Goal: Information Seeking & Learning: Learn about a topic

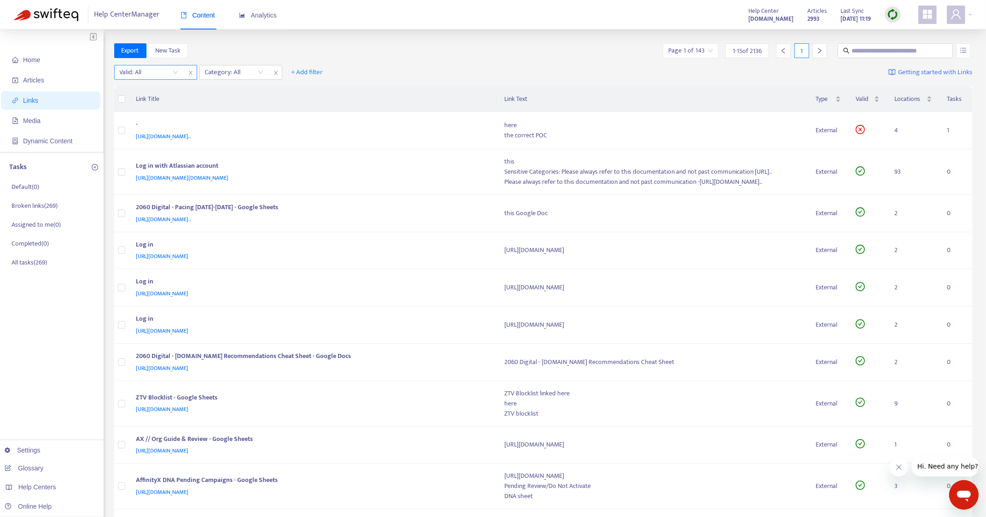
click at [150, 72] on input "search" at bounding box center [149, 72] width 58 height 14
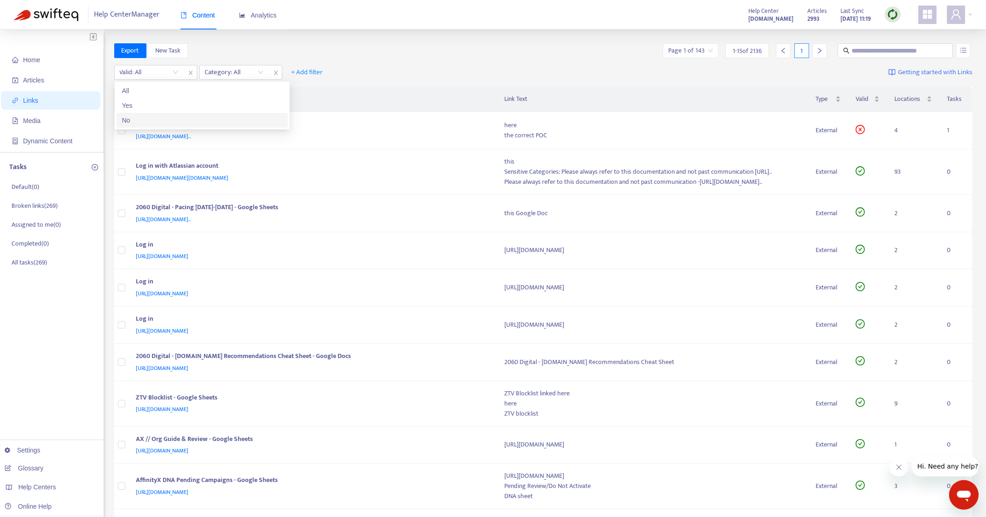
click at [140, 120] on div "No" at bounding box center [202, 120] width 160 height 10
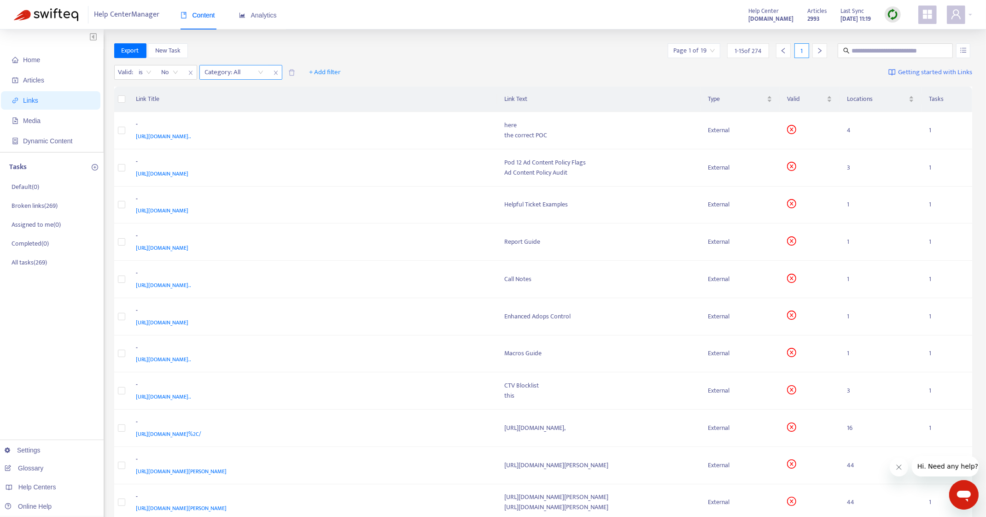
click at [242, 70] on div at bounding box center [230, 72] width 56 height 11
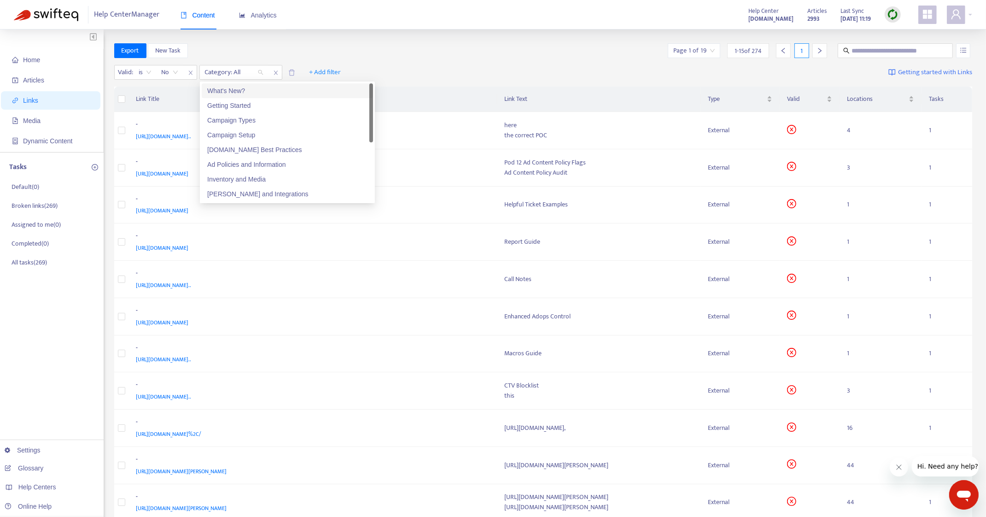
click at [241, 88] on div "What's New?" at bounding box center [287, 91] width 160 height 10
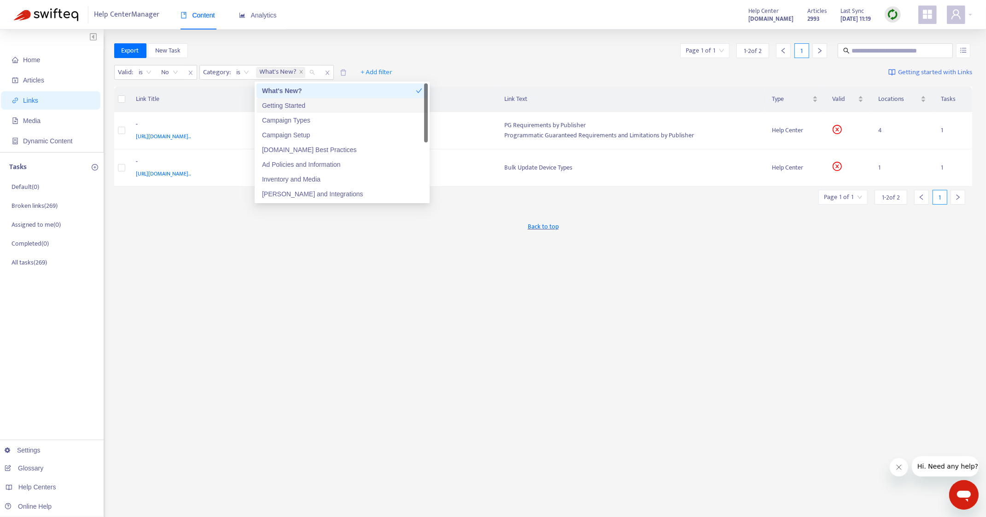
click at [279, 104] on div "Getting Started" at bounding box center [342, 105] width 160 height 10
click at [283, 121] on div "Campaign Types" at bounding box center [342, 120] width 160 height 10
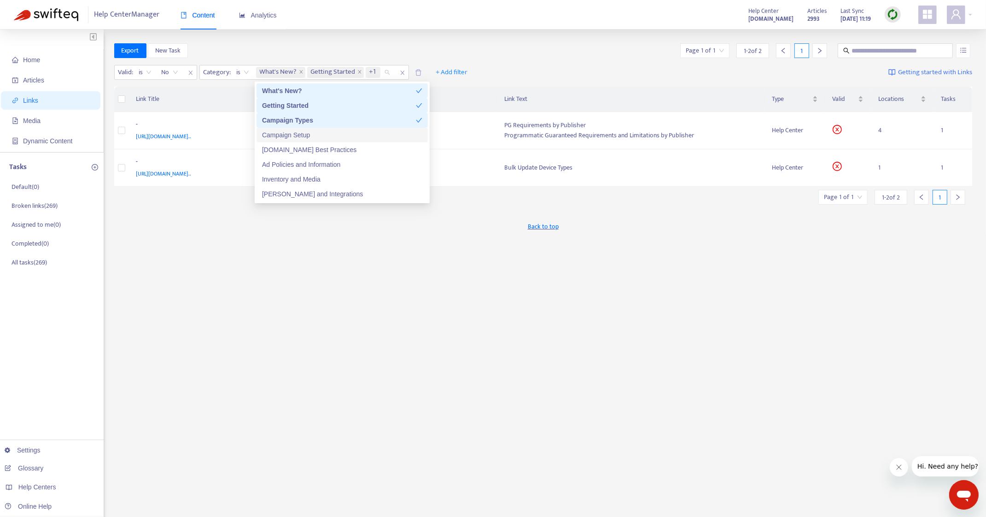
click at [285, 134] on div "Campaign Setup" at bounding box center [342, 135] width 160 height 10
click at [287, 147] on div "[DOMAIN_NAME] Best Practices" at bounding box center [342, 150] width 160 height 10
click at [287, 165] on div "Ad Policies and Information" at bounding box center [342, 164] width 160 height 10
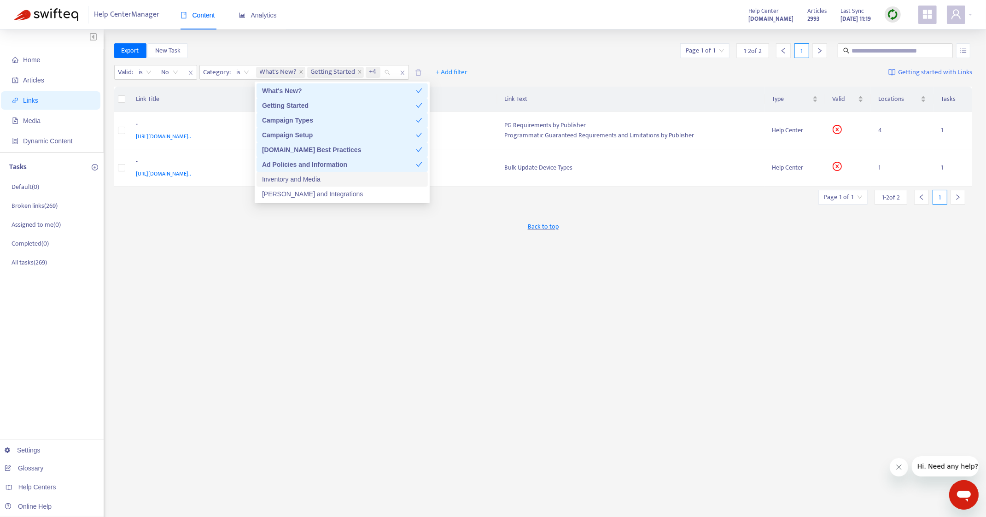
click at [286, 173] on div "Inventory and Media" at bounding box center [342, 179] width 171 height 15
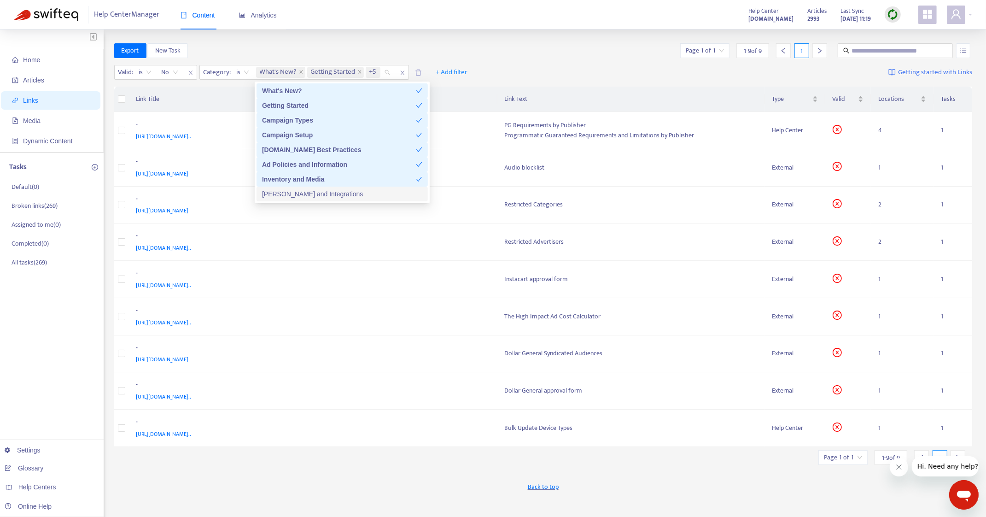
click at [290, 195] on div "[PERSON_NAME] and Integrations" at bounding box center [342, 194] width 160 height 10
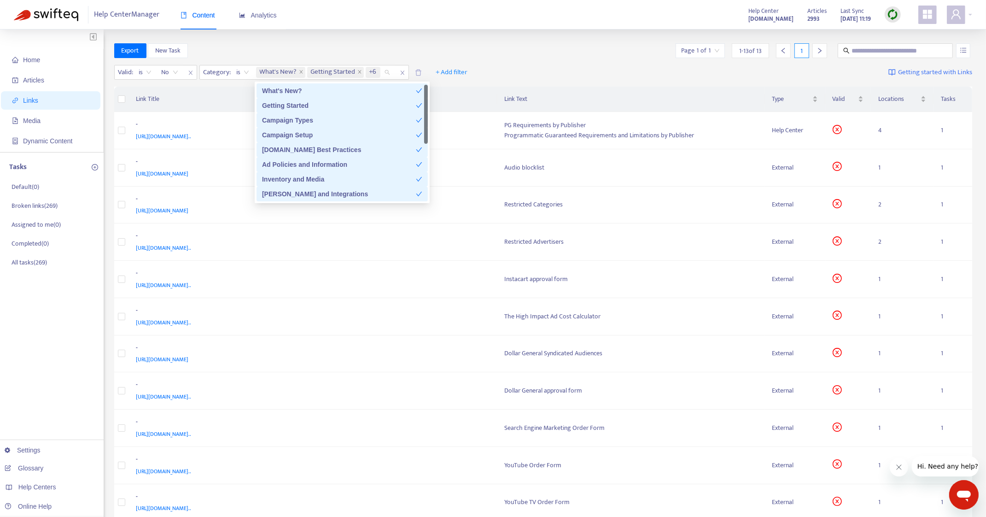
scroll to position [58, 0]
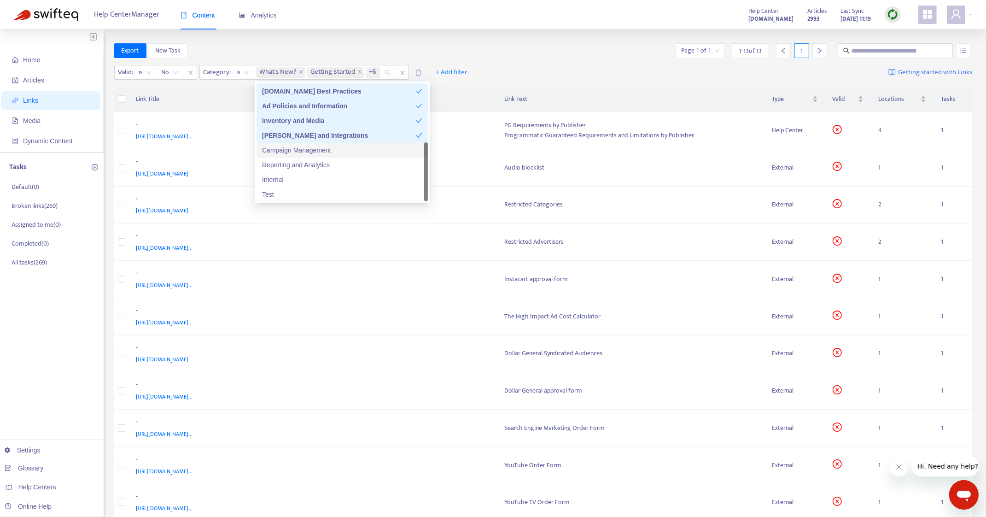
click at [289, 146] on div "Campaign Management" at bounding box center [342, 150] width 160 height 10
click at [291, 161] on div "Reporting and Analytics" at bounding box center [342, 165] width 160 height 10
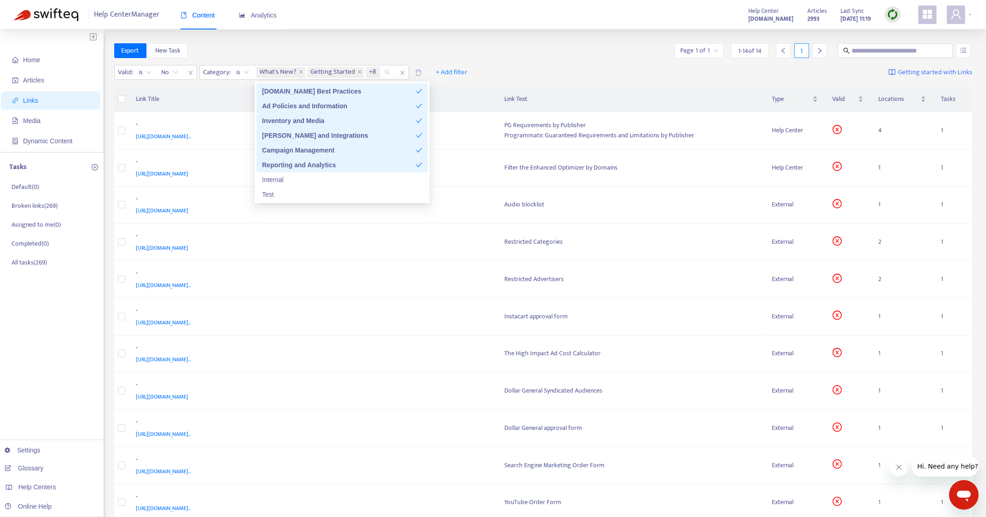
click at [594, 78] on div "Valid : is No Category : is What's New? Getting Started +8 + Add filter Getting…" at bounding box center [543, 74] width 858 height 25
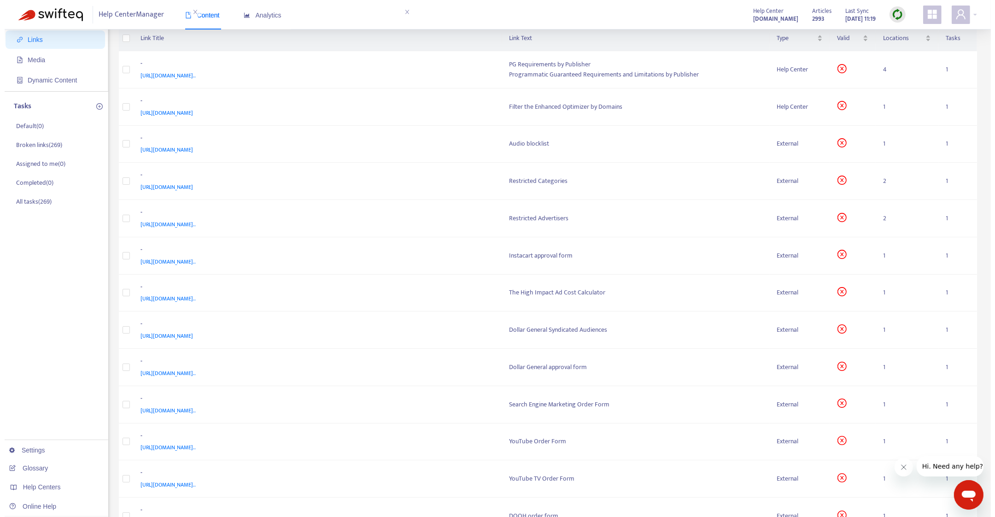
scroll to position [0, 0]
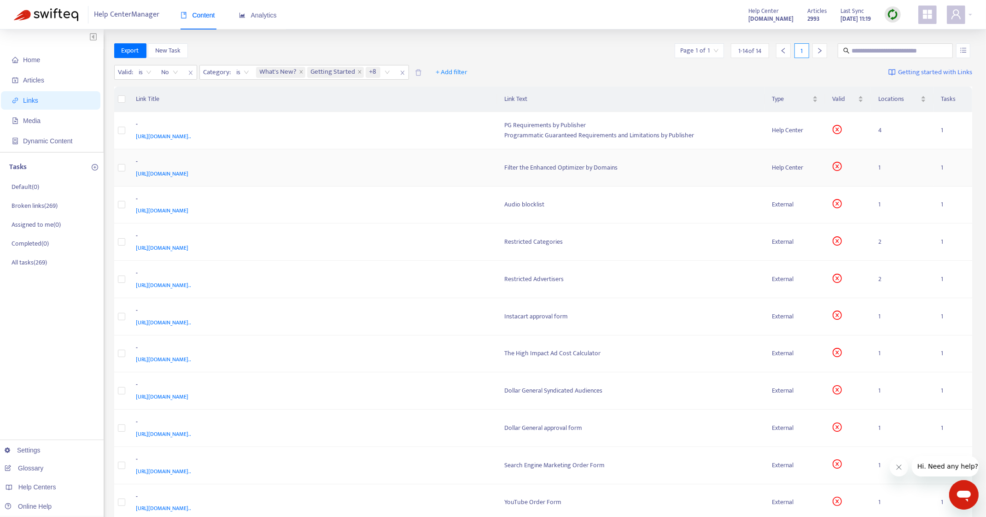
click at [460, 162] on div "-" at bounding box center [311, 163] width 350 height 12
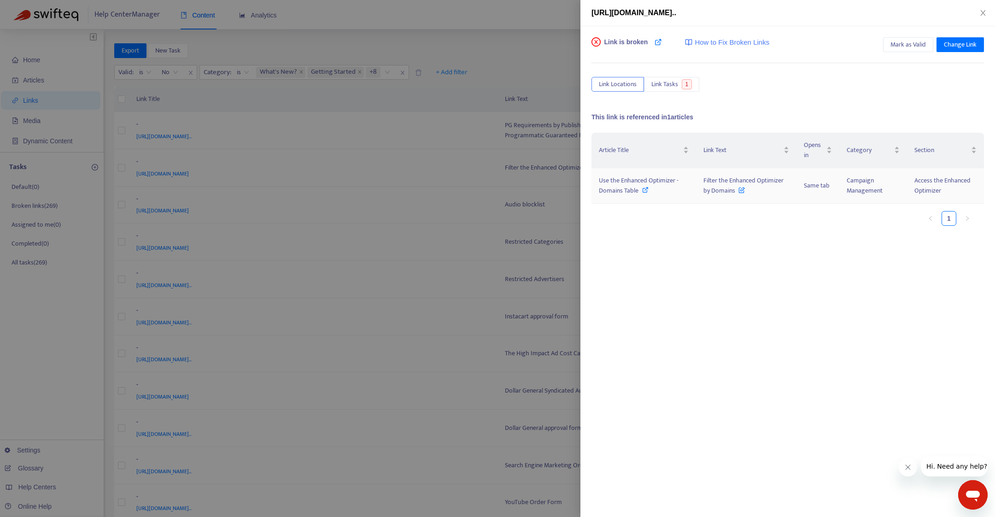
click at [645, 187] on icon at bounding box center [645, 190] width 6 height 6
click at [982, 12] on icon "close" at bounding box center [982, 13] width 5 height 6
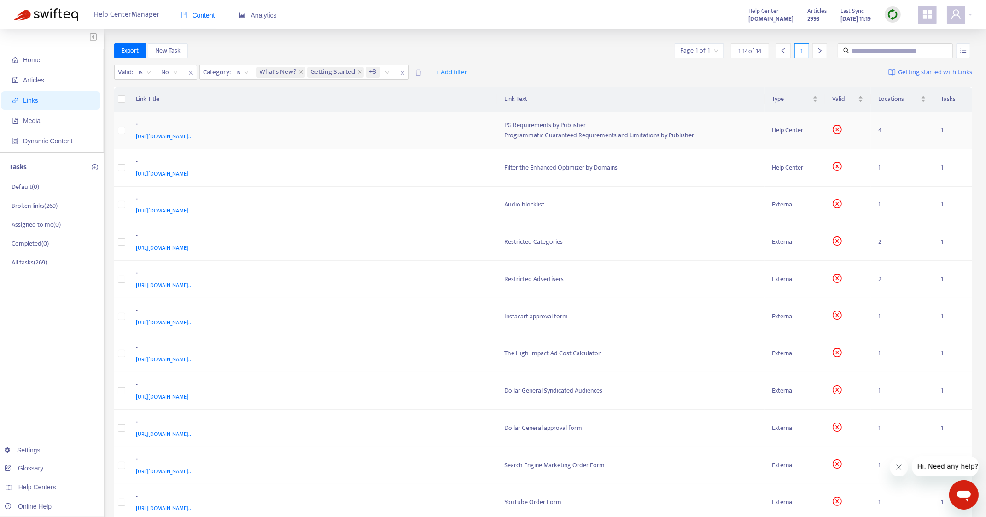
click at [448, 131] on div "[URL][DOMAIN_NAME].." at bounding box center [311, 136] width 350 height 10
